Goal: Task Accomplishment & Management: Use online tool/utility

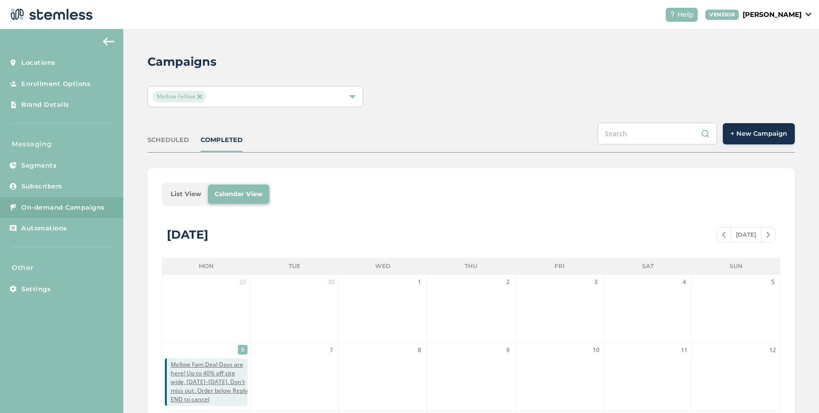
click at [186, 196] on li "List View" at bounding box center [186, 194] width 44 height 19
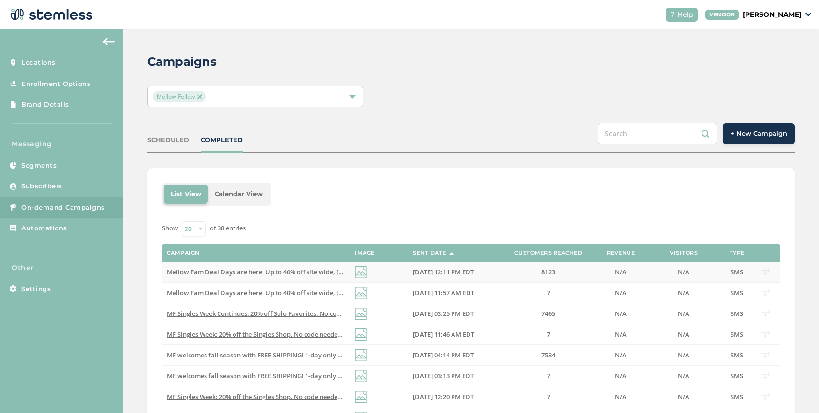
click at [298, 271] on span "Mellow Fam Deal Days are here! Up to 40% off site wide, [DATE]–[DATE]. Don’t mi…" at bounding box center [347, 272] width 361 height 9
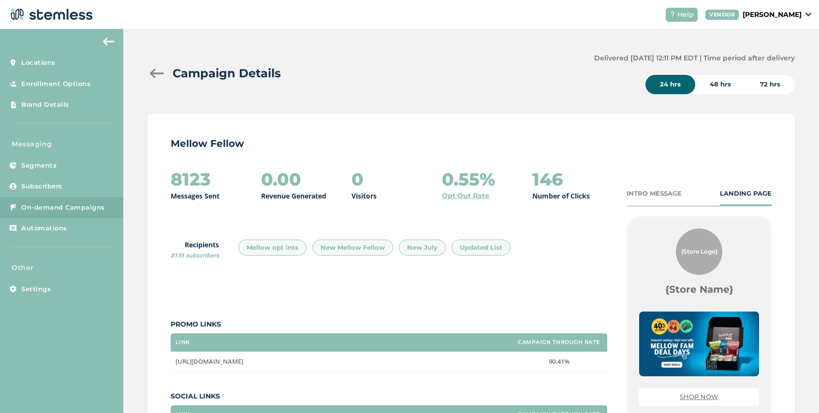
click at [154, 73] on div at bounding box center [156, 74] width 19 height 10
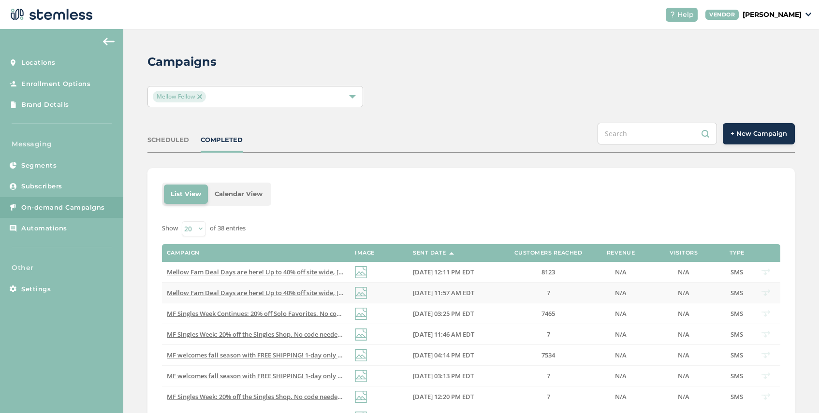
click at [301, 294] on span "Mellow Fam Deal Days are here! Up to 40% off site wide, [DATE]–[DATE]. Don’t mi…" at bounding box center [347, 293] width 361 height 9
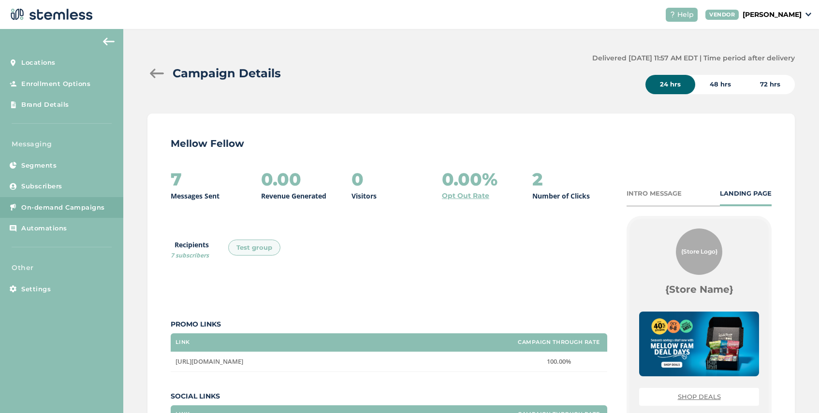
click at [158, 73] on div at bounding box center [156, 74] width 19 height 10
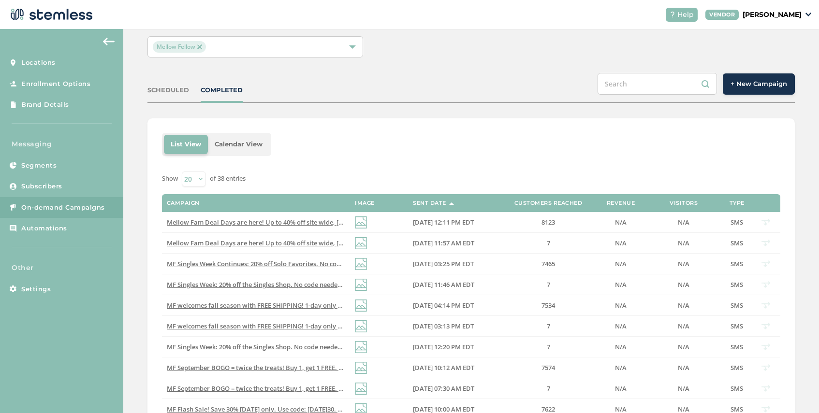
scroll to position [55, 0]
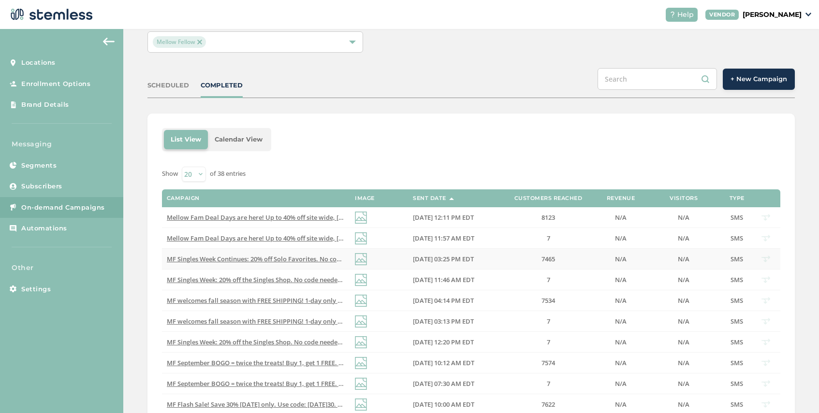
click at [298, 260] on span "MF Singles Week Continues: 20% off Solo Favorites. No code needed, ends [DATE].…" at bounding box center [343, 259] width 352 height 9
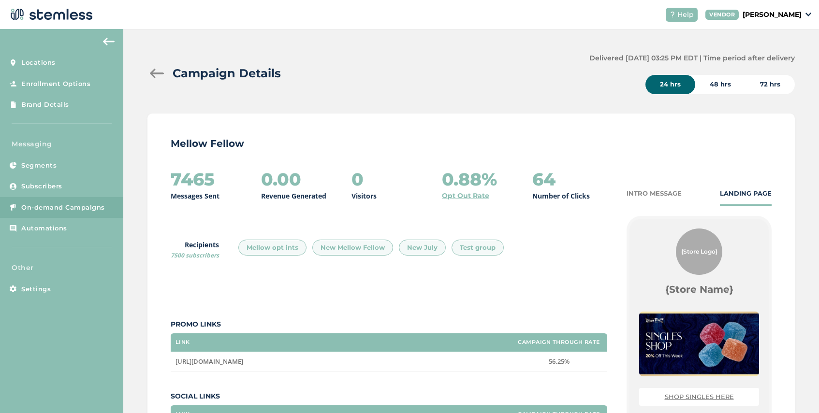
click at [159, 73] on div at bounding box center [156, 74] width 19 height 10
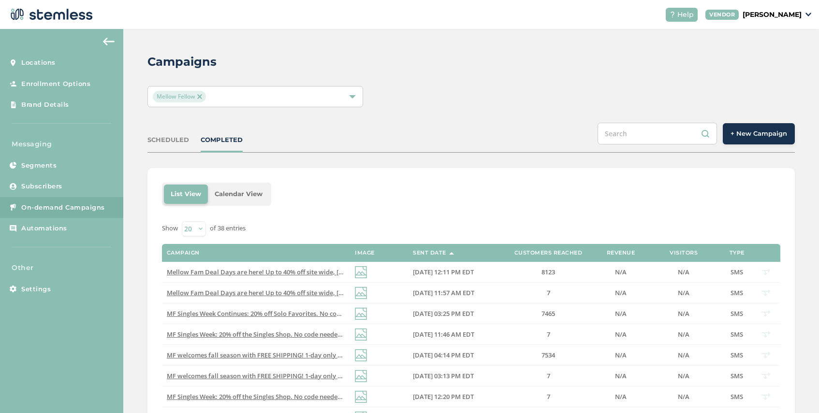
click at [747, 137] on span "+ New Campaign" at bounding box center [758, 134] width 57 height 10
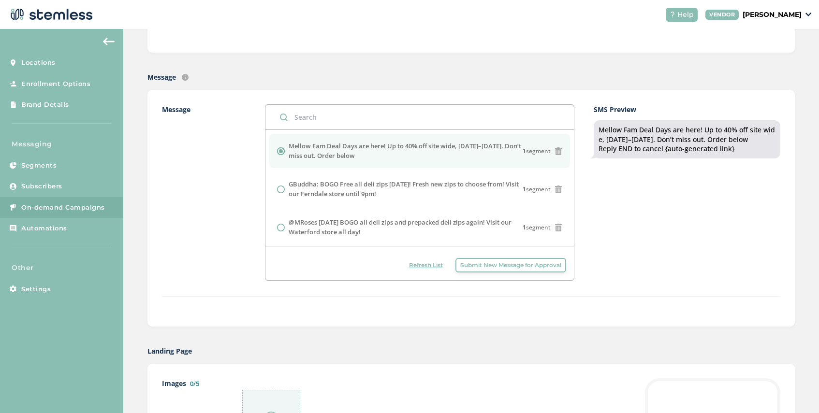
scroll to position [207, 0]
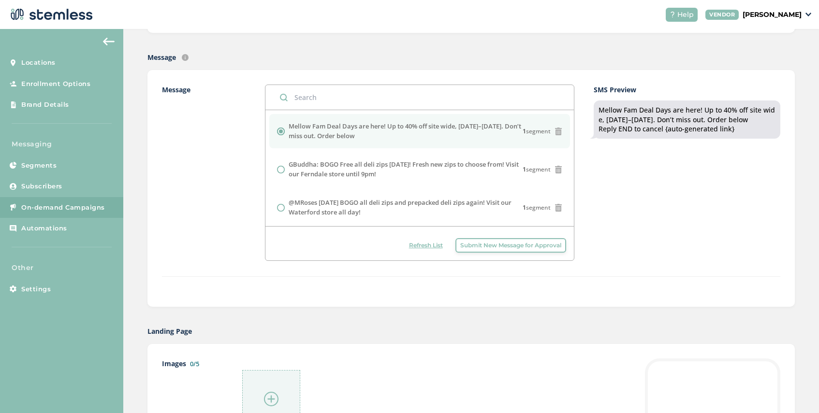
click at [491, 249] on span "Submit New Message for Approval" at bounding box center [510, 245] width 101 height 9
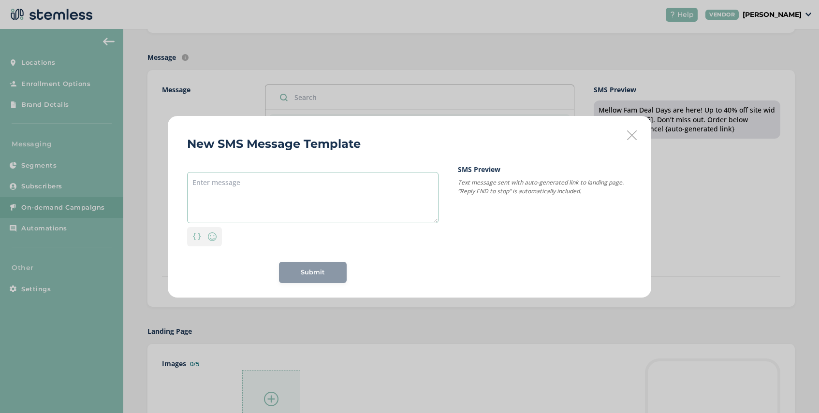
click at [314, 177] on textarea at bounding box center [312, 197] width 251 height 51
paste textarea "MFDD Free Shipping is here! Save up to 40% with free delivery, [DATE]–[DATE]. S…"
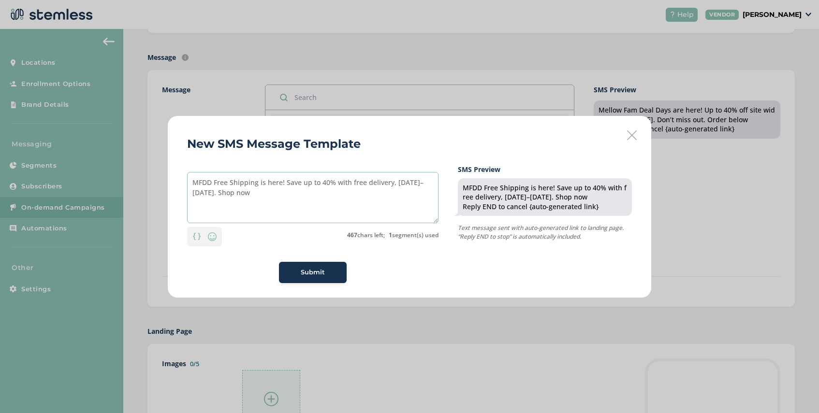
drag, startPoint x: 211, startPoint y: 183, endPoint x: 203, endPoint y: 184, distance: 8.3
click at [203, 184] on textarea "MFDD Free Shipping is here! Save up to 40% with free delivery, [DATE]–[DATE]. S…" at bounding box center [312, 197] width 251 height 51
click at [215, 182] on textarea "MFDD Free Shipping is here! Save up to 40% with free delivery, [DATE]–[DATE]. S…" at bounding box center [312, 197] width 251 height 51
drag, startPoint x: 212, startPoint y: 182, endPoint x: 179, endPoint y: 182, distance: 32.4
click at [179, 182] on div "New SMS Message Template MFDD Free Shipping is here! Save up to 40% with free d…" at bounding box center [409, 207] width 483 height 182
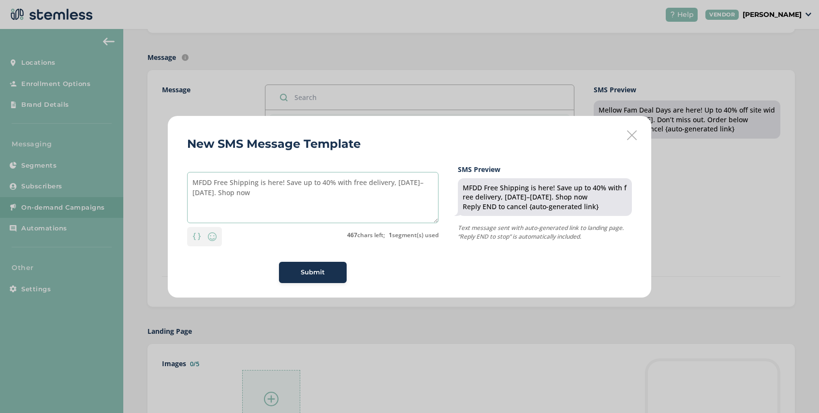
paste textarea "ellow Fam Deal Days"
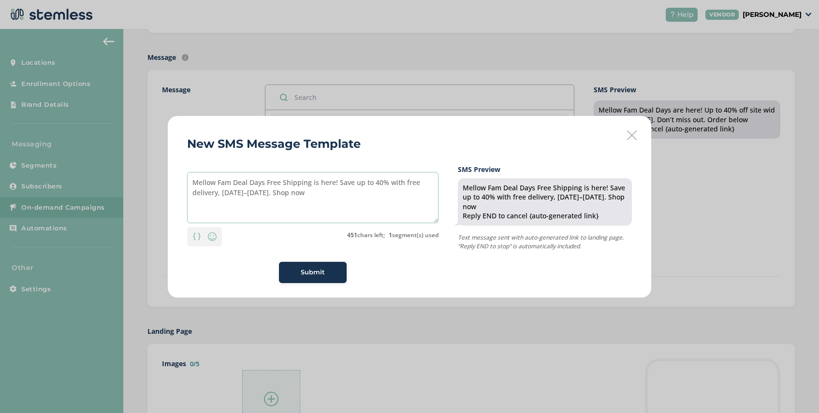
click at [219, 197] on textarea "Mellow Fam Deal Days Free Shipping is here! Save up to 40% with free delivery, …" at bounding box center [312, 197] width 251 height 51
drag, startPoint x: 231, startPoint y: 184, endPoint x: 215, endPoint y: 181, distance: 16.1
click at [215, 181] on textarea "Mellow Fam Deal Days Free Shipping is here! Save up to 40% with free delivery. …" at bounding box center [312, 197] width 251 height 51
drag, startPoint x: 248, startPoint y: 185, endPoint x: 218, endPoint y: 186, distance: 31.0
click at [218, 186] on textarea "Mellow Deal Days Free Shipping is here! Save up to 40% with free delivery. Use …" at bounding box center [312, 197] width 251 height 51
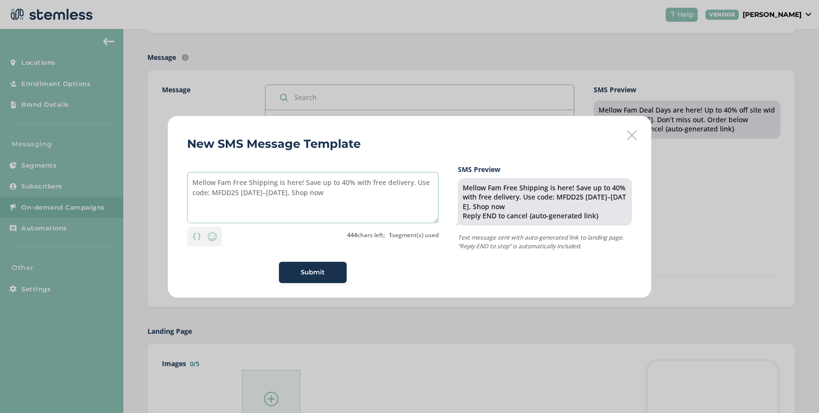
click at [300, 193] on textarea "Mellow Fam Free Shipping is here! Save up to 40% with free delivery. Use code: …" at bounding box center [312, 197] width 251 height 51
click at [238, 196] on textarea "Mellow Fam Free Shipping is here! Save up to 40% with free delivery. Use code: …" at bounding box center [312, 197] width 251 height 51
click at [267, 195] on textarea "Mellow Fam Free Shipping is here! Save up to 40% with free delivery. Use code: …" at bounding box center [312, 197] width 251 height 51
click at [240, 194] on textarea "Mellow Fam Free Shipping is here! Save up to 40% with free delivery. Use code: …" at bounding box center [312, 197] width 251 height 51
click at [286, 196] on textarea "Mellow Fam Free Shipping is here! Save up to 40% with free delivery. Use code: …" at bounding box center [312, 197] width 251 height 51
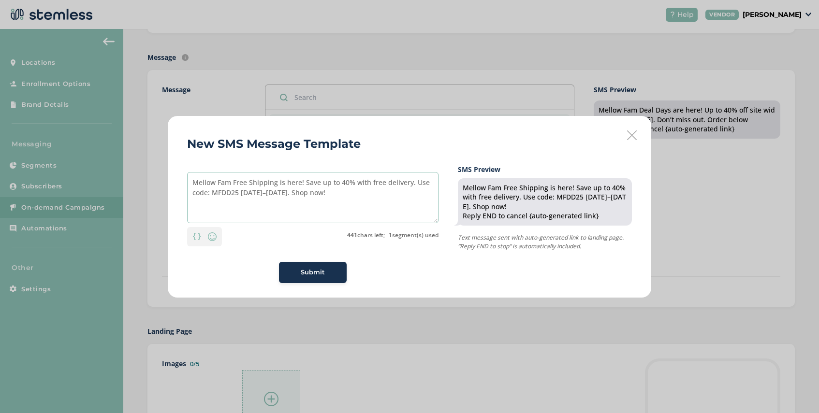
click at [238, 195] on textarea "Mellow Fam Free Shipping is here! Save up to 40% with free delivery. Use code: …" at bounding box center [312, 197] width 251 height 51
type textarea "Mellow Fam Free Shipping is here! Save up to 40% with free delivery. Use code: …"
click at [303, 274] on span "Submit" at bounding box center [313, 273] width 24 height 10
